Goal: Check status: Check status

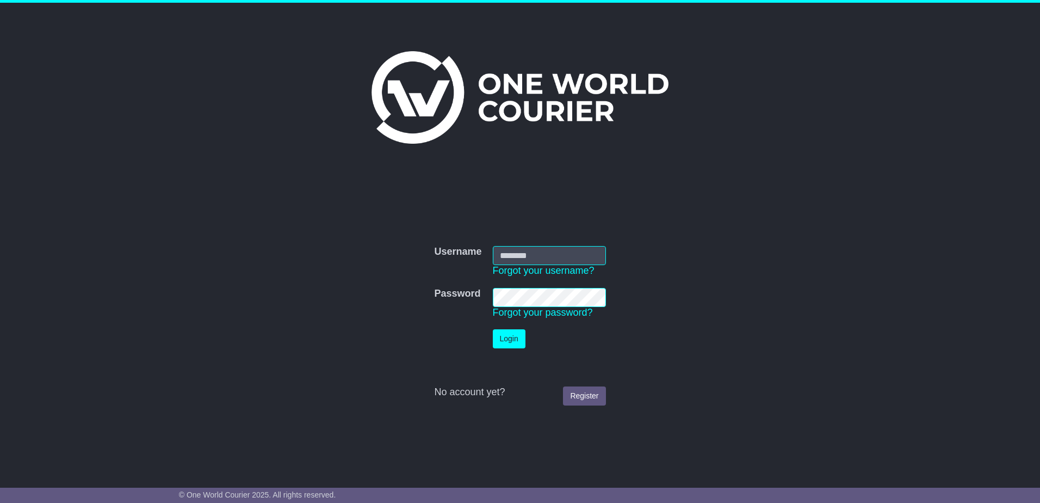
type input "**********"
click at [518, 337] on button "Login" at bounding box center [509, 338] width 33 height 19
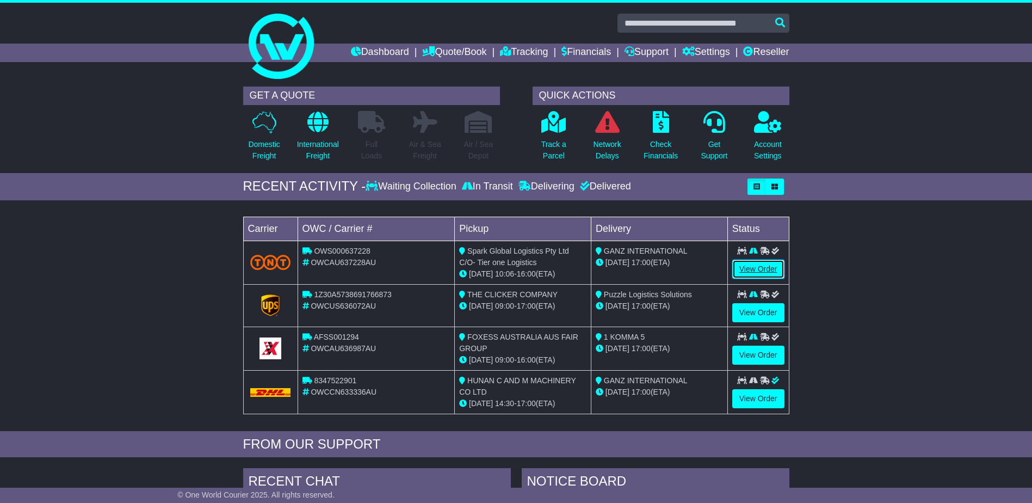
click at [761, 263] on link "View Order" at bounding box center [758, 268] width 52 height 19
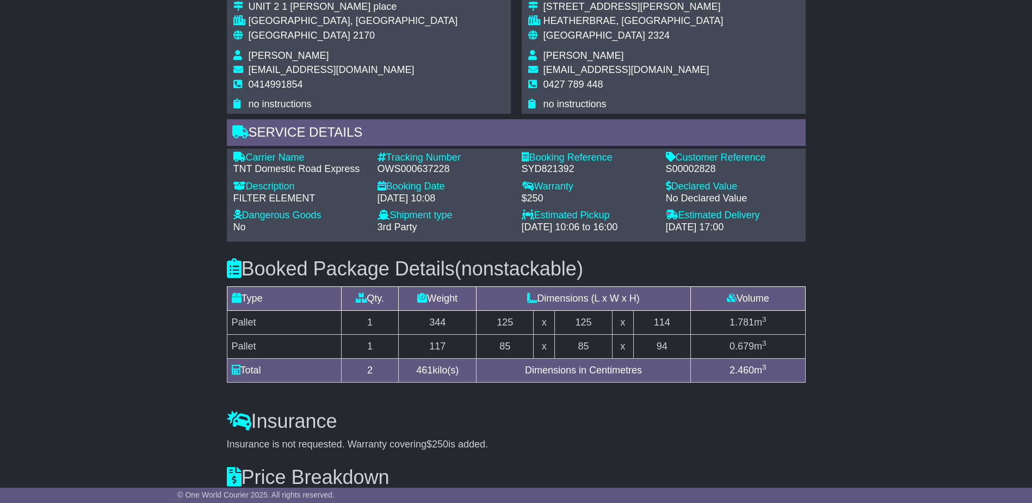
scroll to position [653, 0]
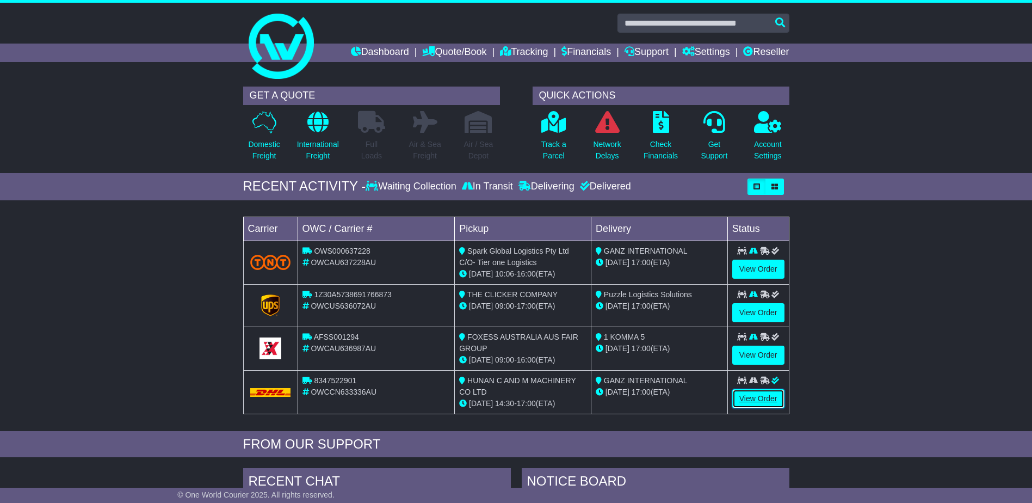
click at [770, 398] on link "View Order" at bounding box center [758, 398] width 52 height 19
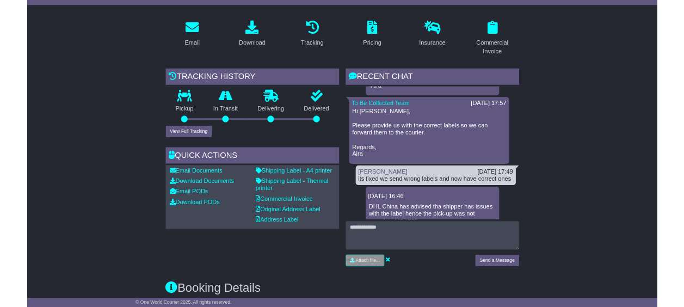
scroll to position [653, 0]
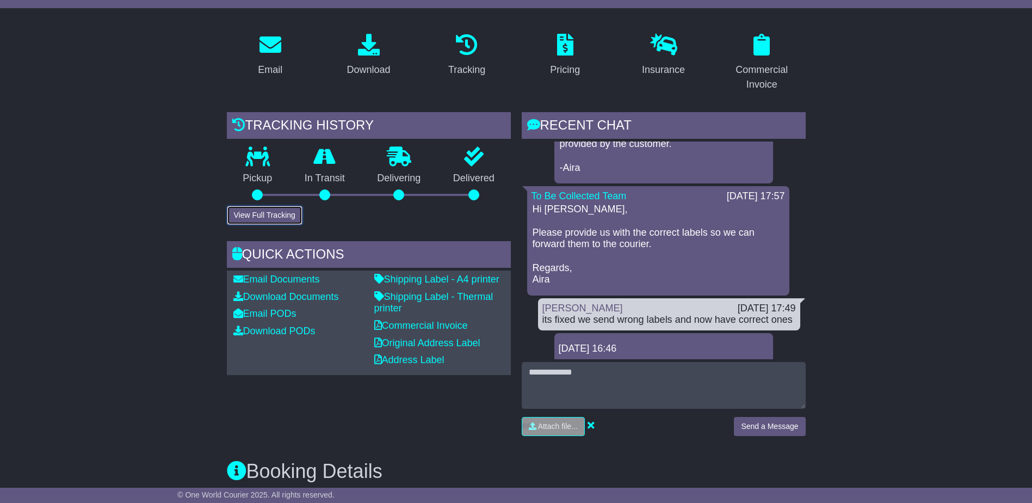
click at [281, 221] on button "View Full Tracking" at bounding box center [265, 215] width 76 height 19
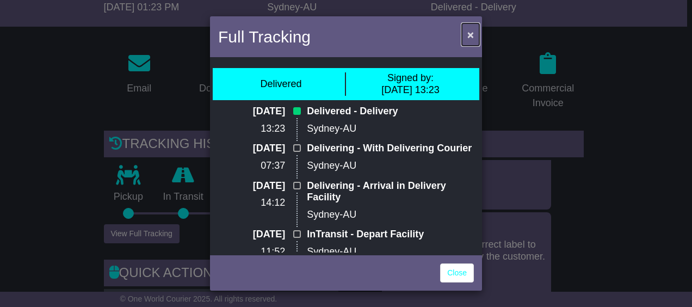
click at [469, 30] on span "×" at bounding box center [470, 34] width 7 height 13
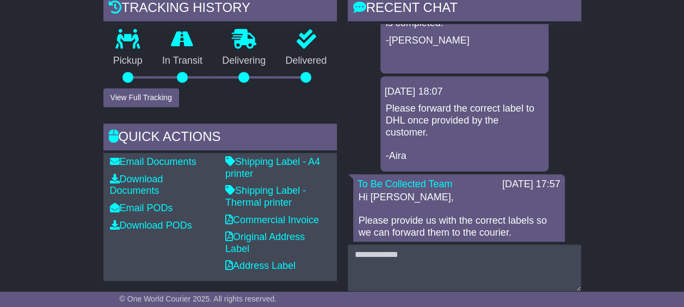
scroll to position [261, 0]
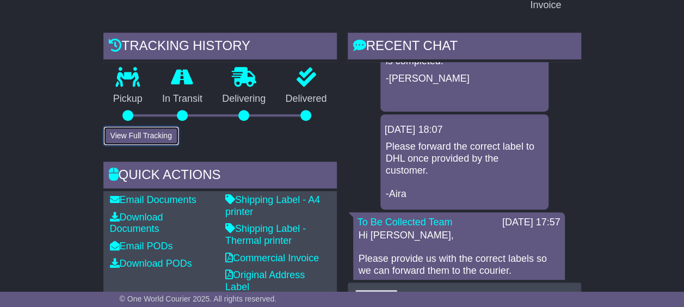
click at [153, 138] on button "View Full Tracking" at bounding box center [141, 135] width 76 height 19
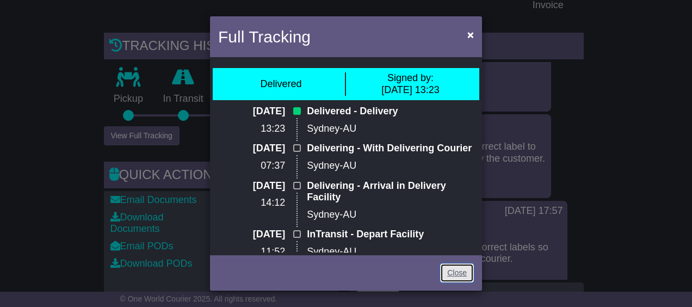
click at [452, 279] on link "Close" at bounding box center [457, 272] width 34 height 19
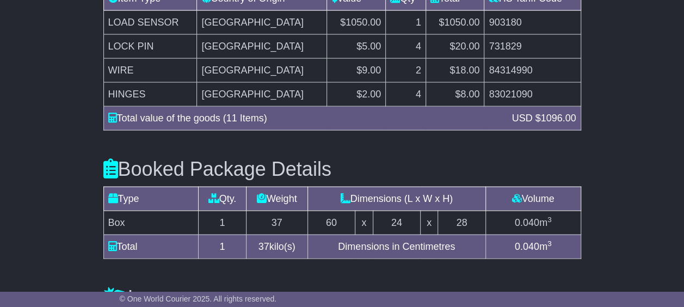
scroll to position [1295, 0]
